Goal: Task Accomplishment & Management: Use online tool/utility

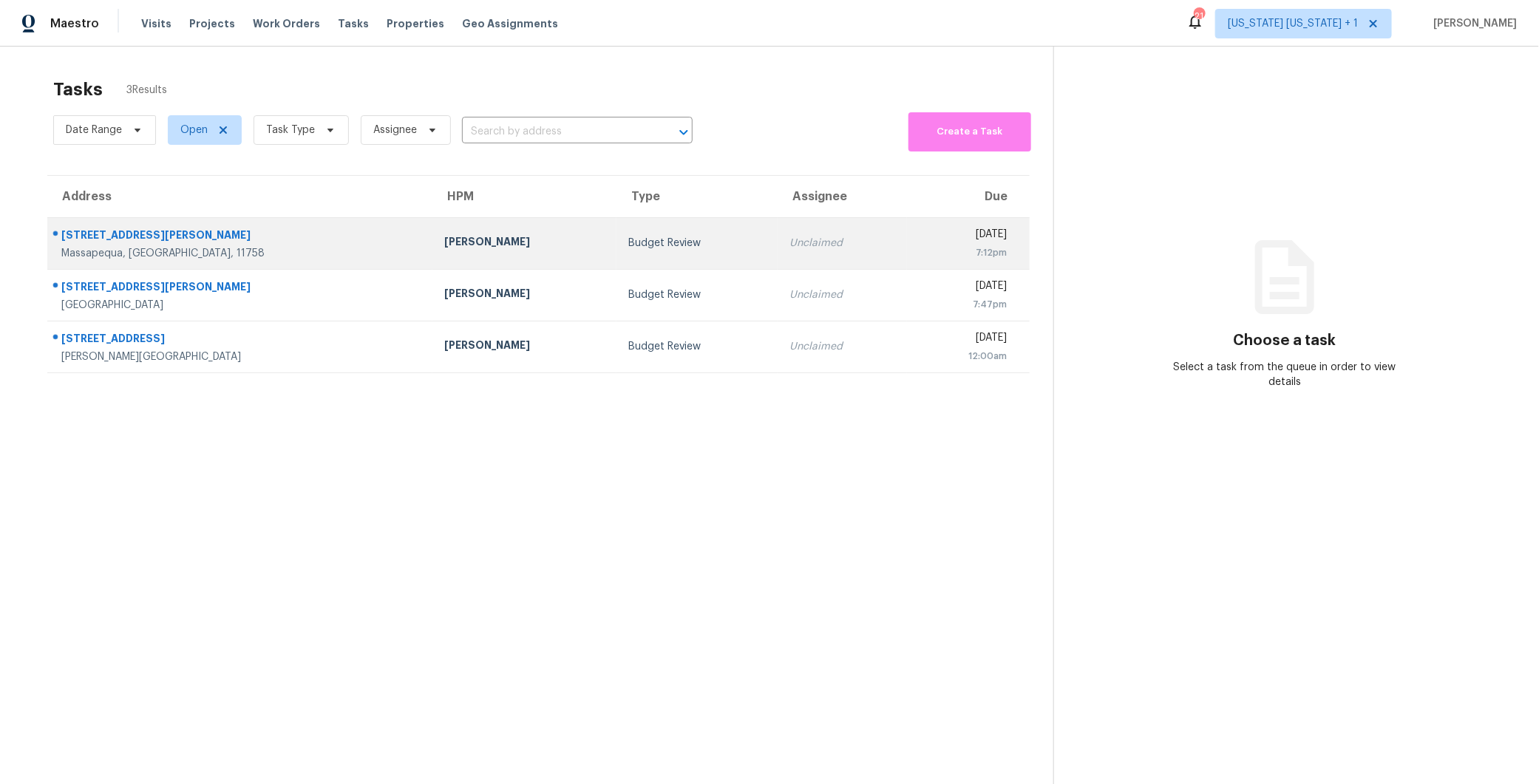
click at [628, 235] on div "Budget Review" at bounding box center [696, 243] width 137 height 15
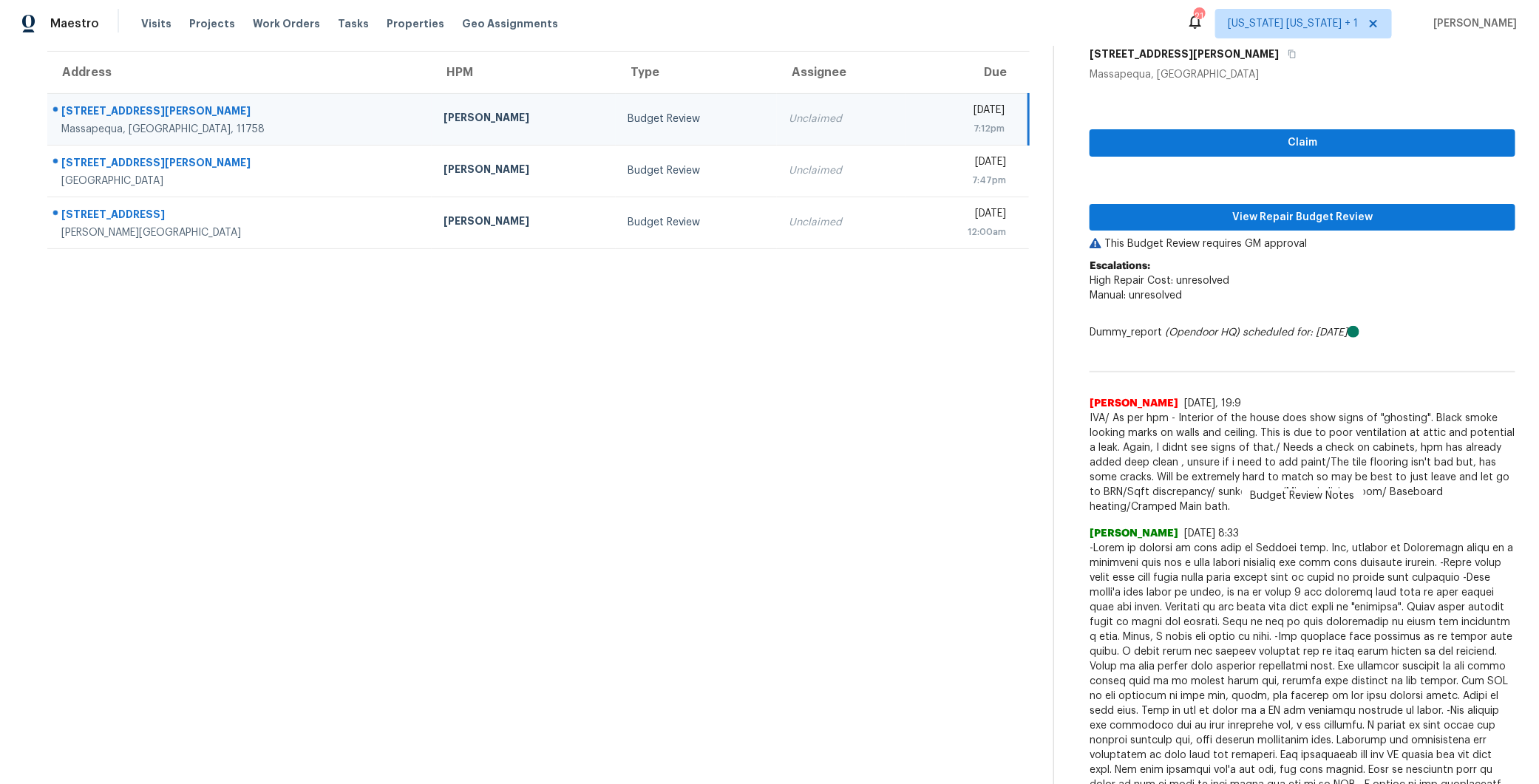
scroll to position [118, 0]
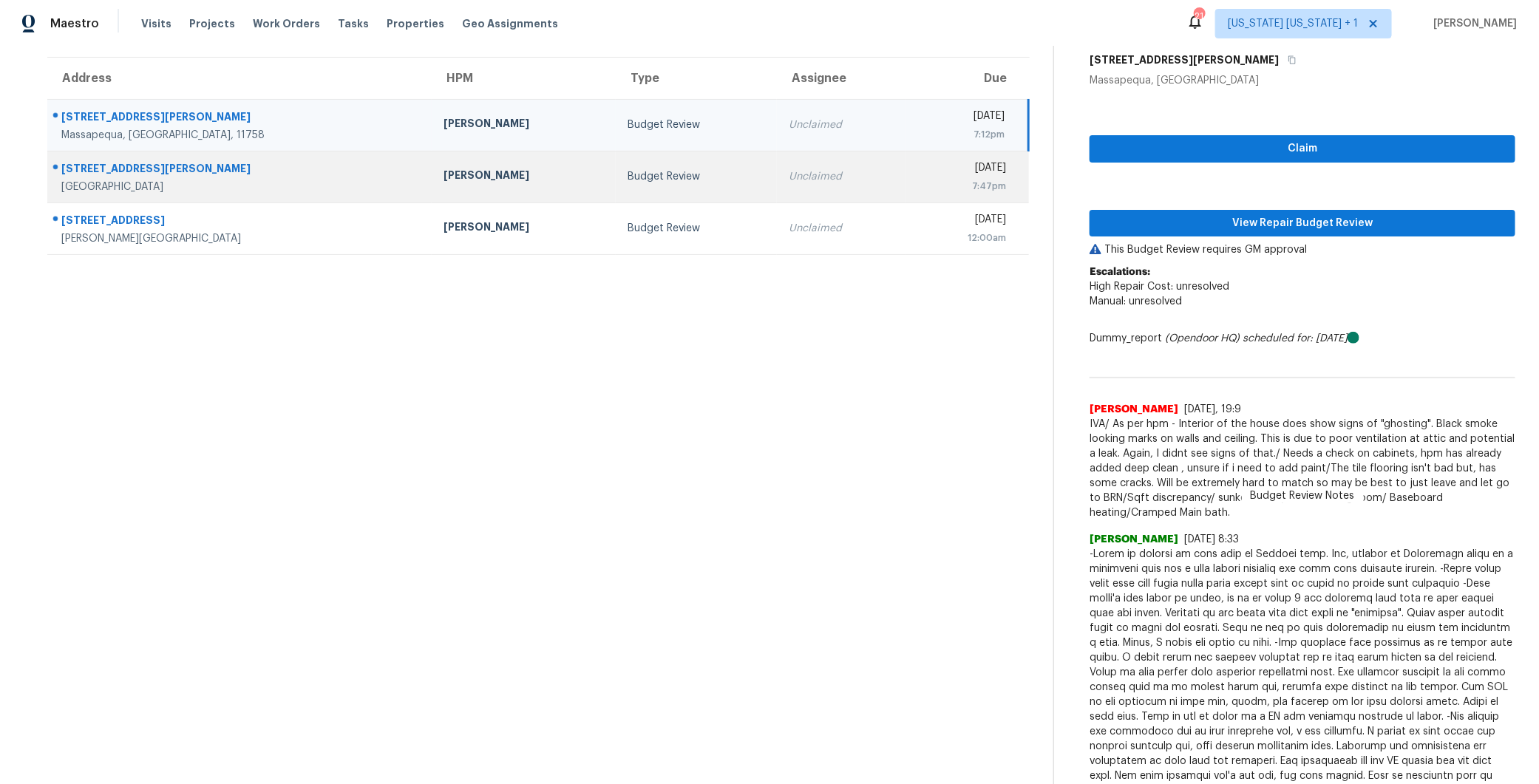
click at [776, 160] on td "Unclaimed" at bounding box center [841, 176] width 129 height 52
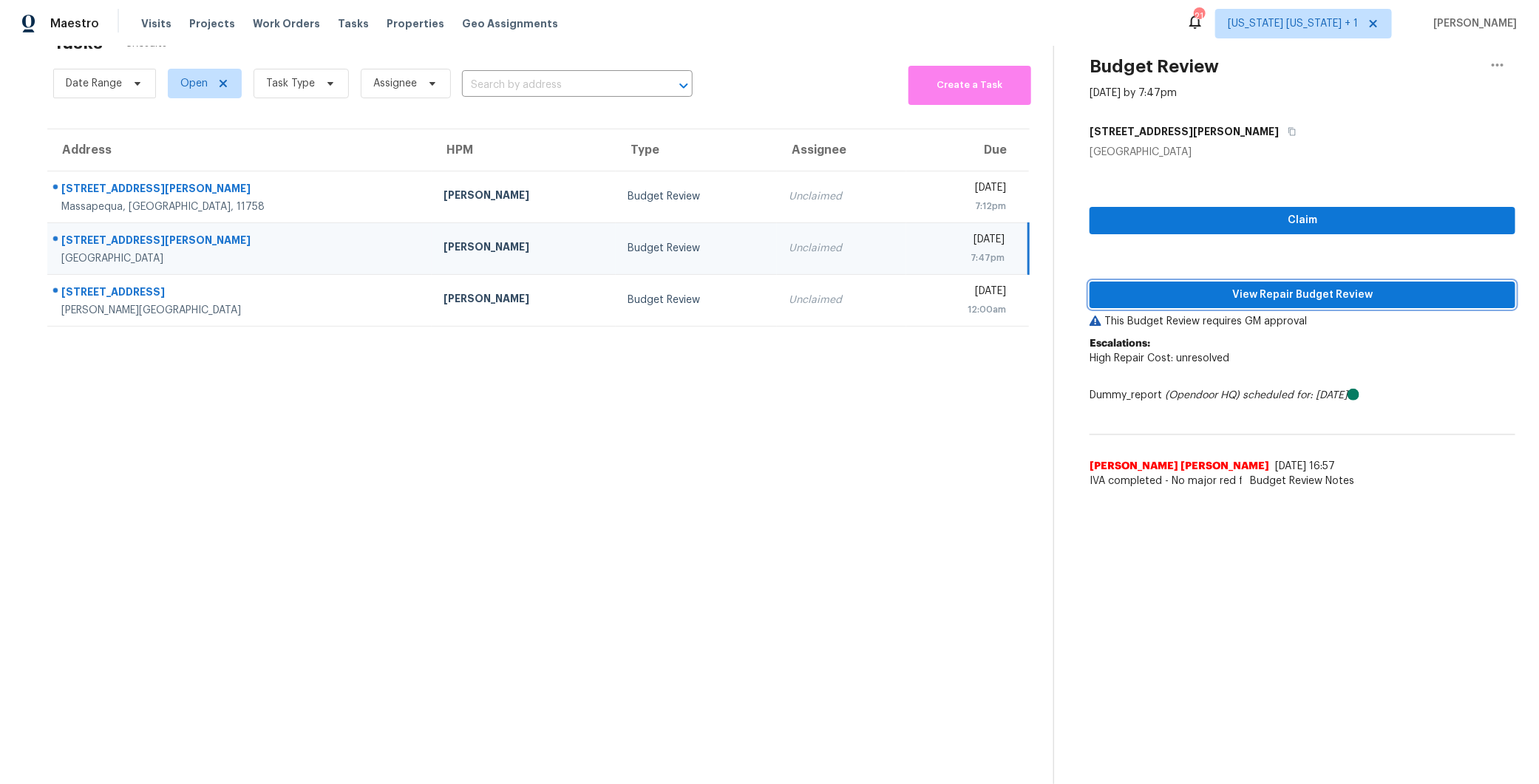
click at [1291, 286] on span "View Repair Budget Review" at bounding box center [1302, 295] width 402 height 18
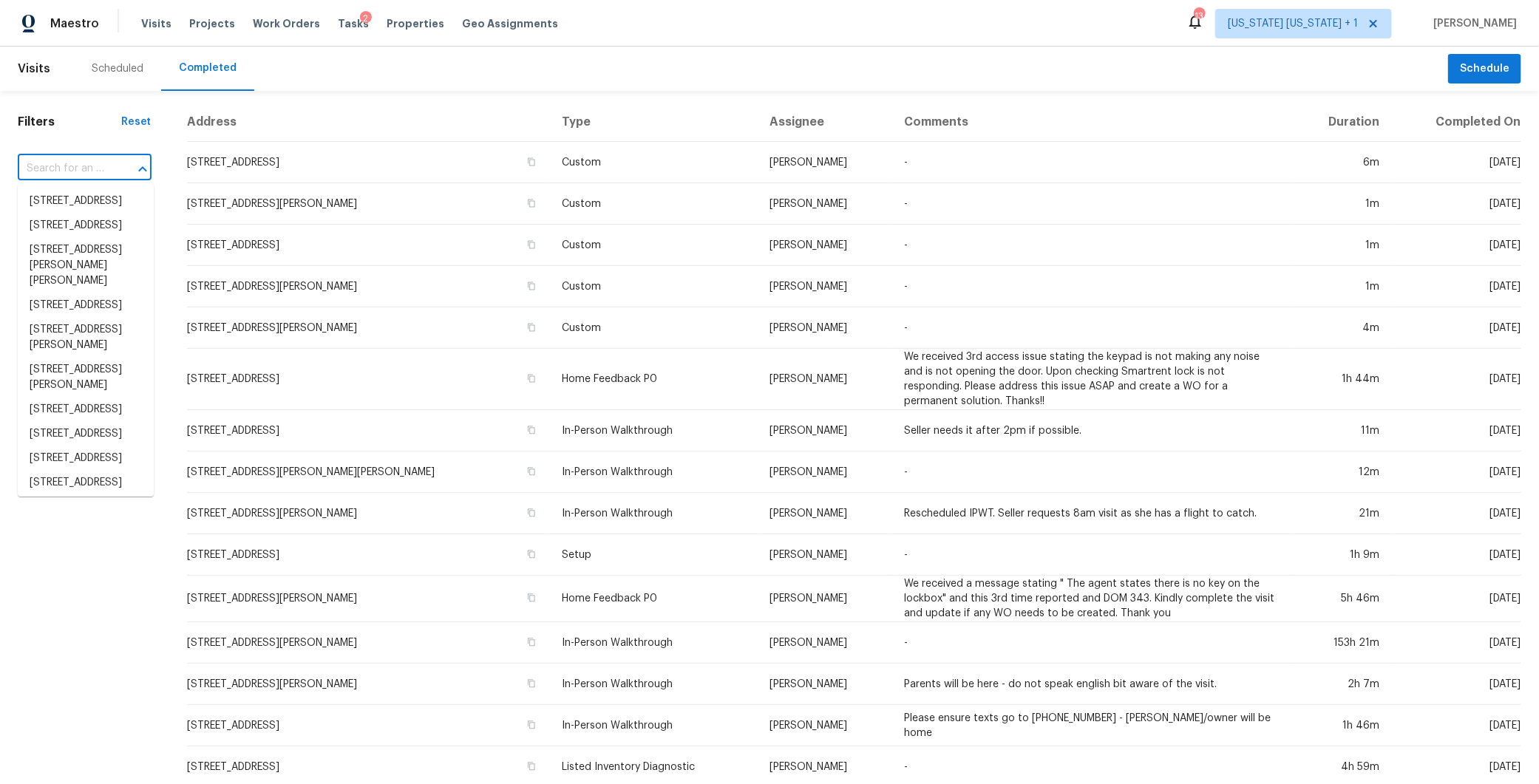
click at [90, 157] on input "text" at bounding box center [65, 168] width 93 height 23
paste input "[STREET_ADDRESS][PERSON_NAME]"
type input "[STREET_ADDRESS][PERSON_NAME]"
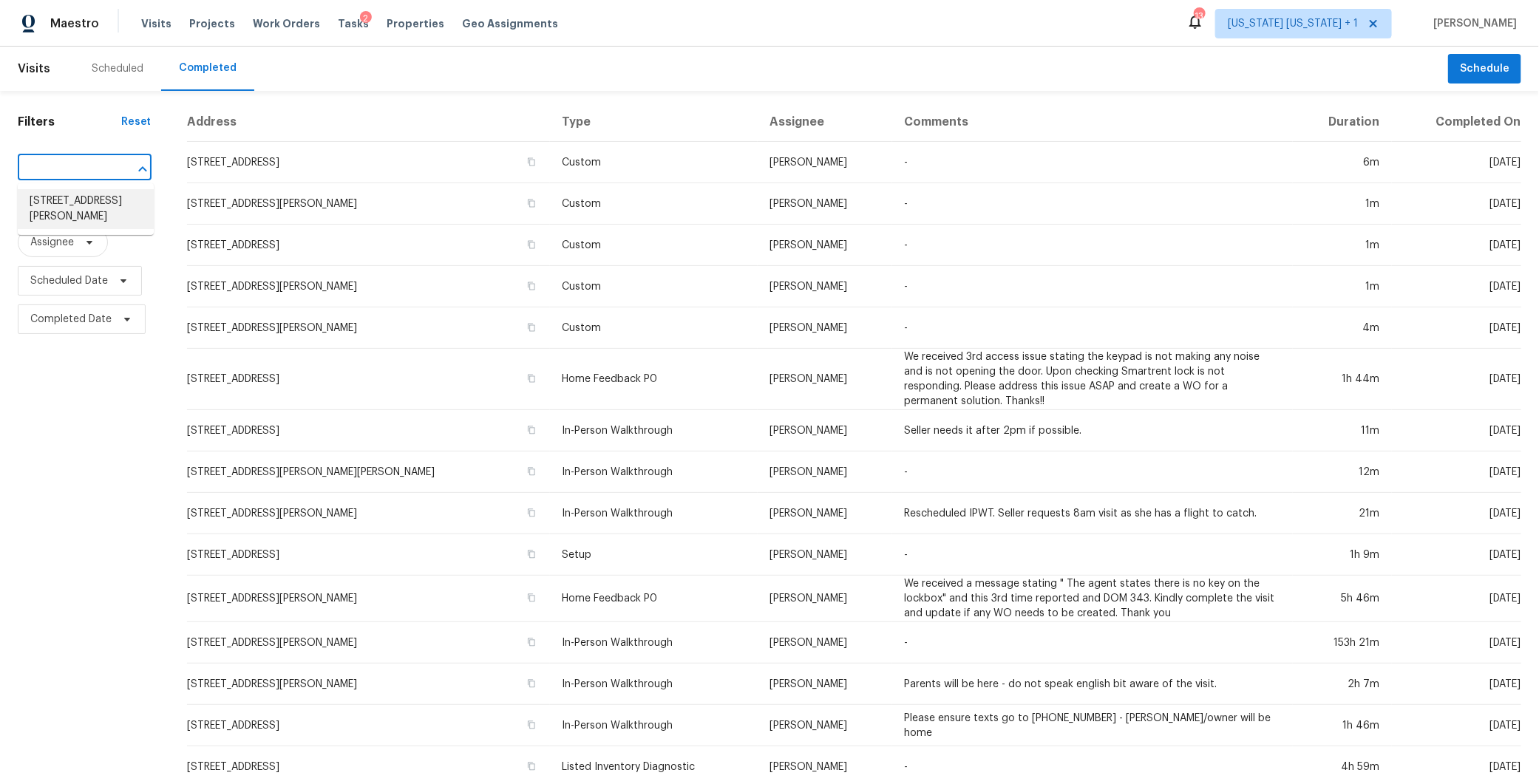
click at [109, 219] on li "40 Phillip E Frank Way, Cliffwood, NJ 07721" at bounding box center [86, 209] width 136 height 40
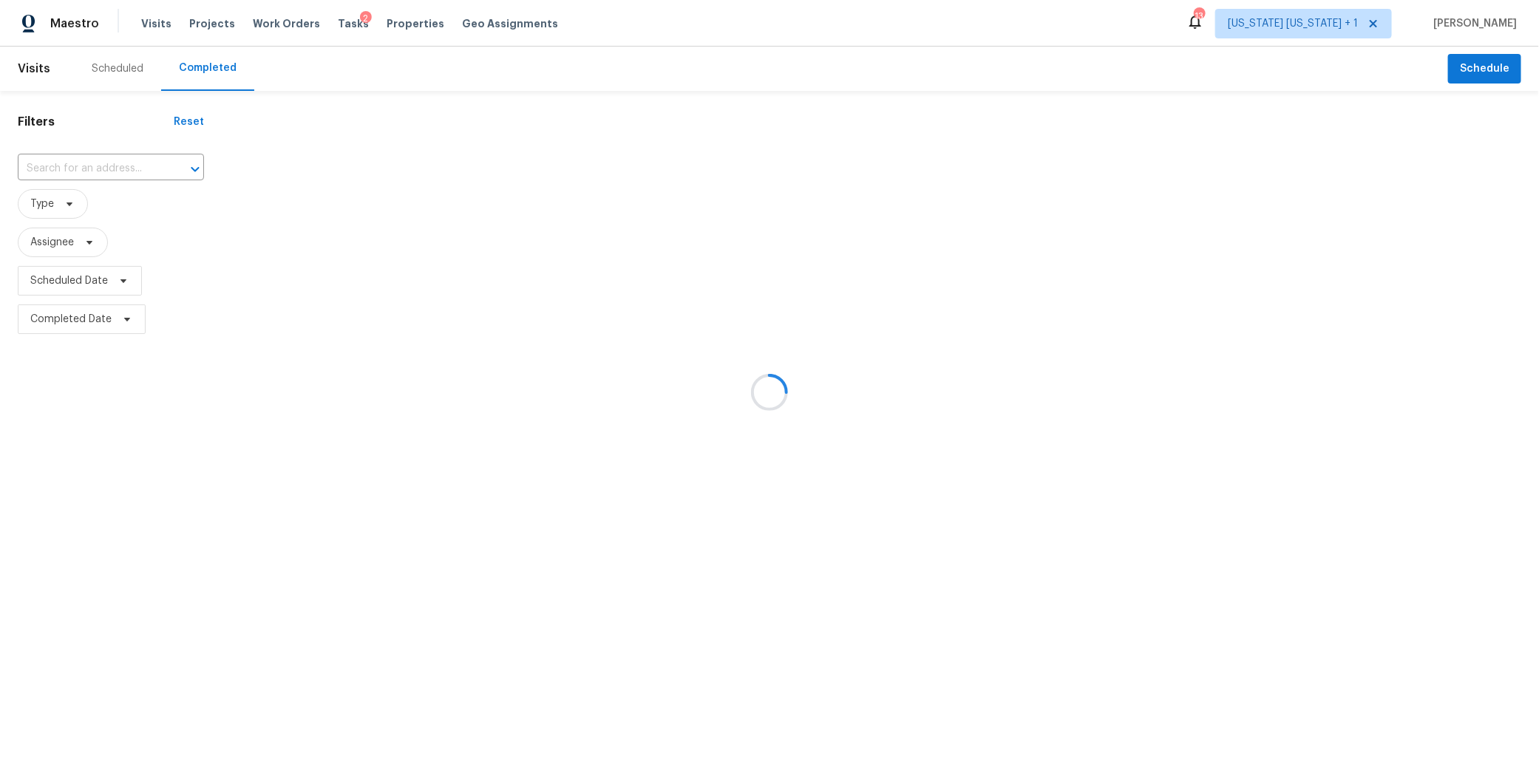
type input "40 Phillip E Frank Way, Cliffwood, NJ 07721"
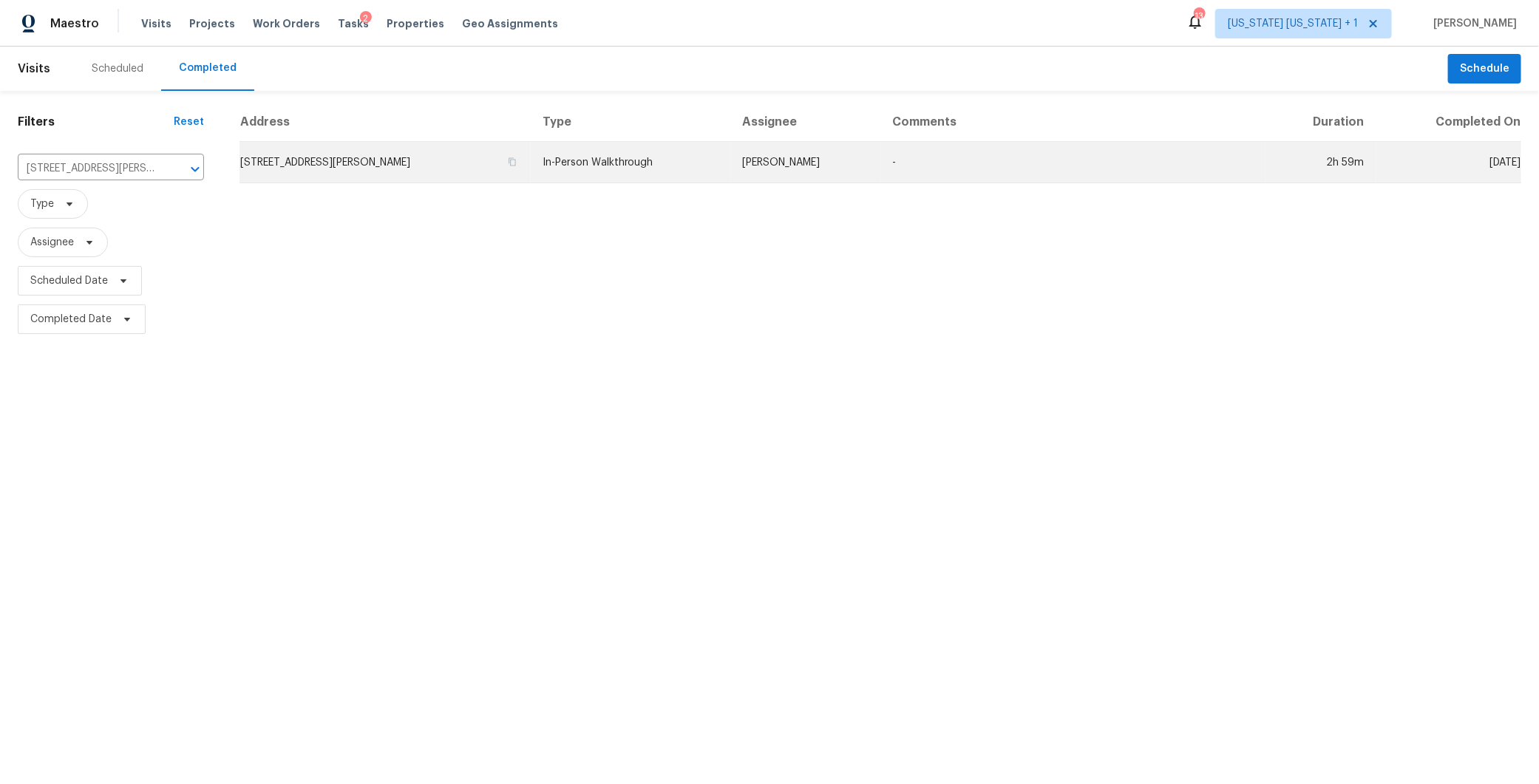
click at [512, 152] on td "40 Phillip E Frank Way, Cliffwood, NJ 07721" at bounding box center [385, 163] width 291 height 42
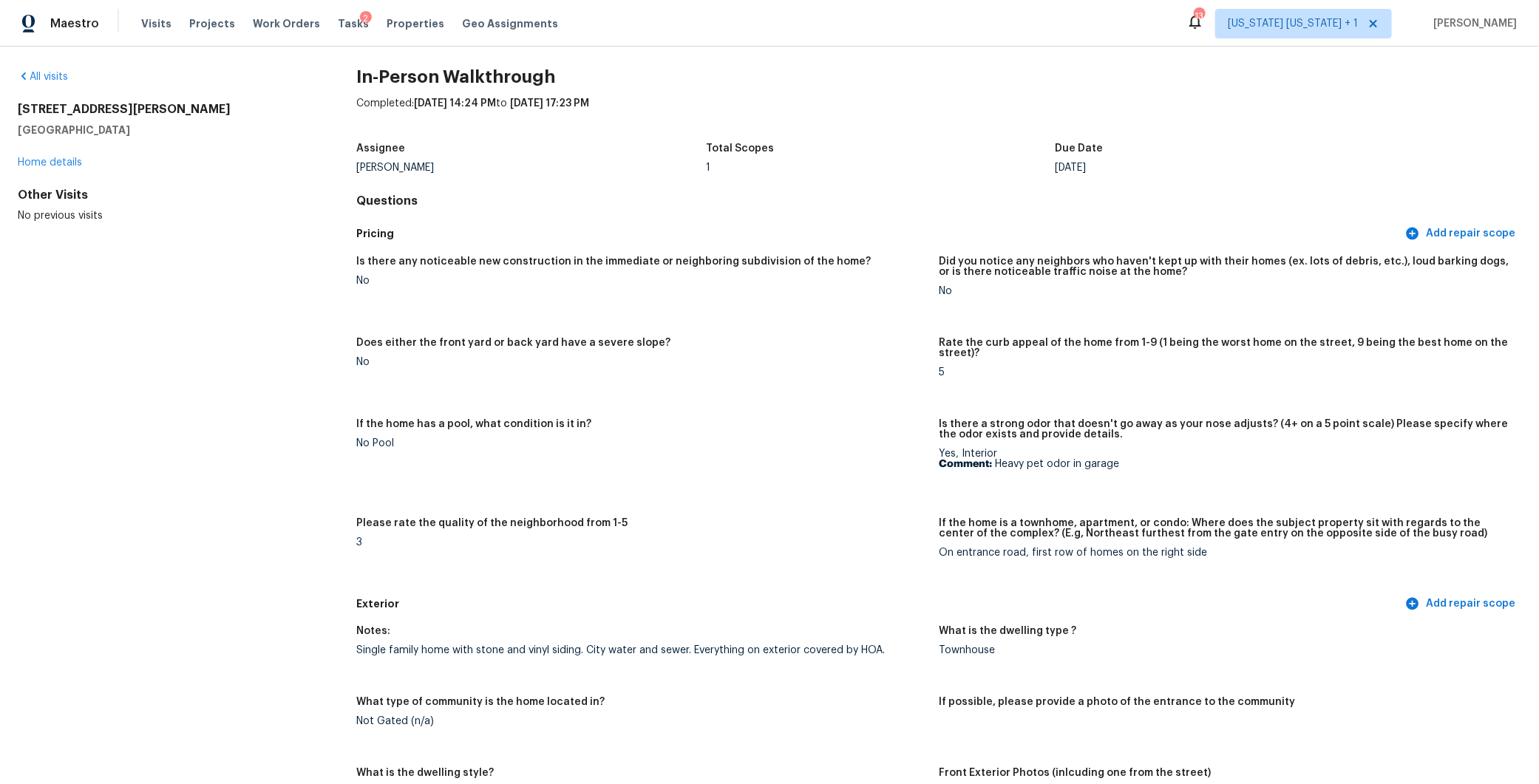
scroll to position [14, 0]
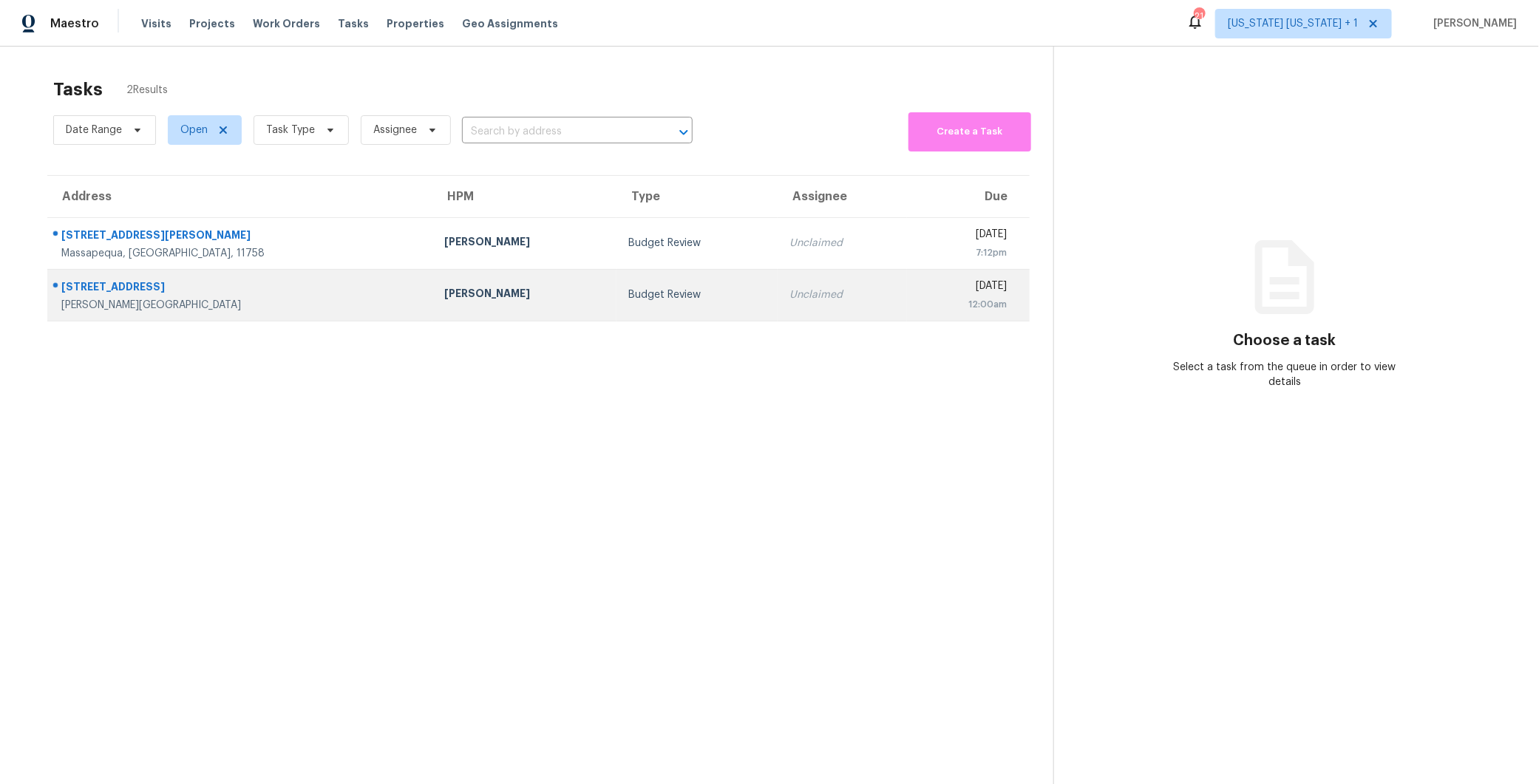
click at [789, 291] on div "Unclaimed" at bounding box center [842, 294] width 105 height 15
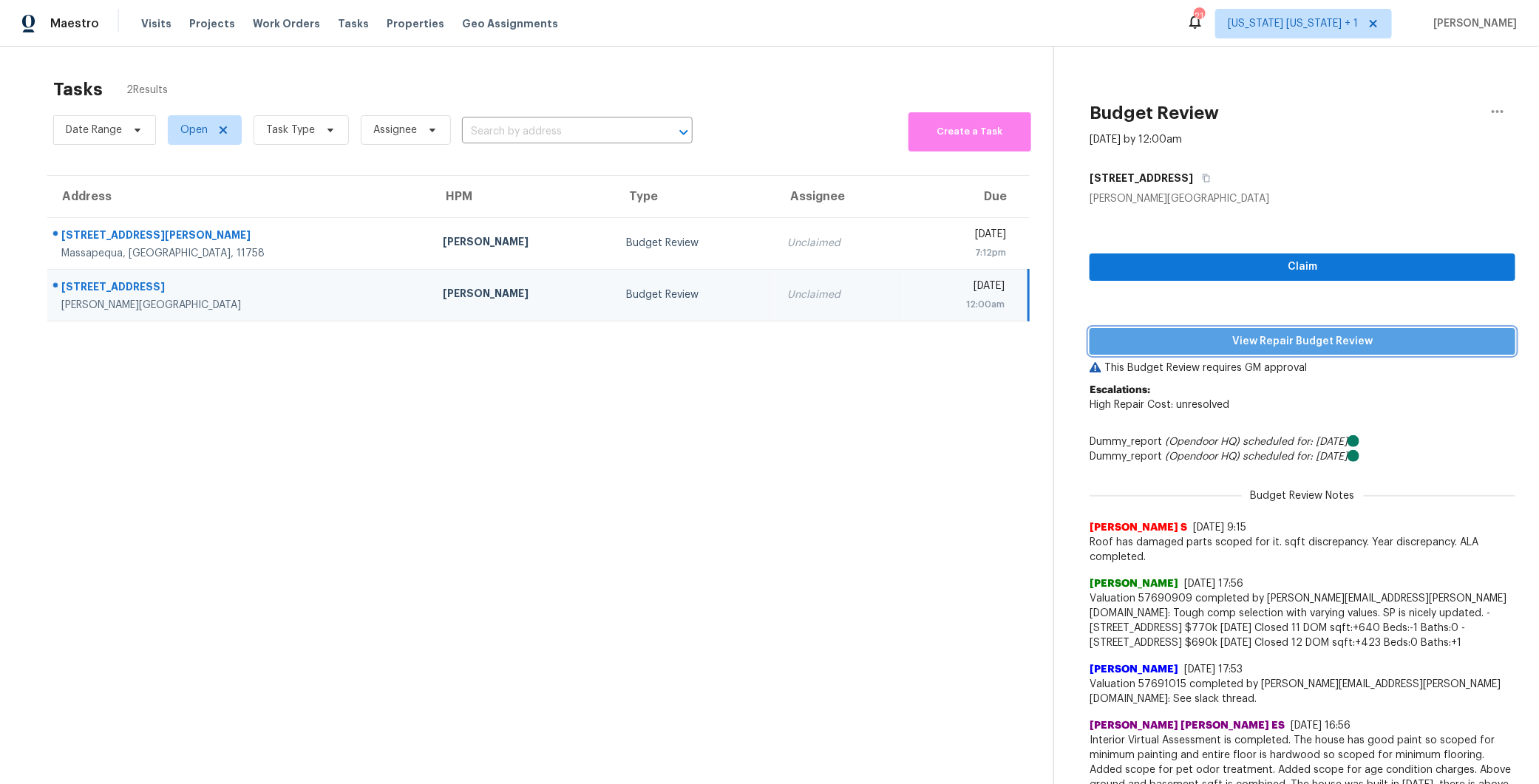
click at [1198, 342] on span "View Repair Budget Review" at bounding box center [1302, 342] width 402 height 18
